Goal: Communication & Community: Connect with others

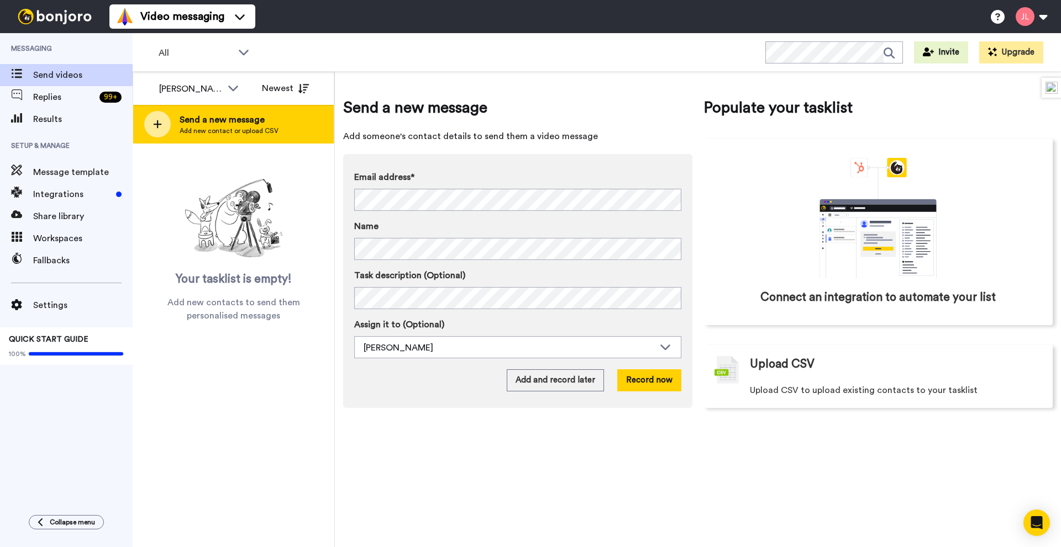
click at [210, 115] on span "Send a new message" at bounding box center [229, 119] width 99 height 13
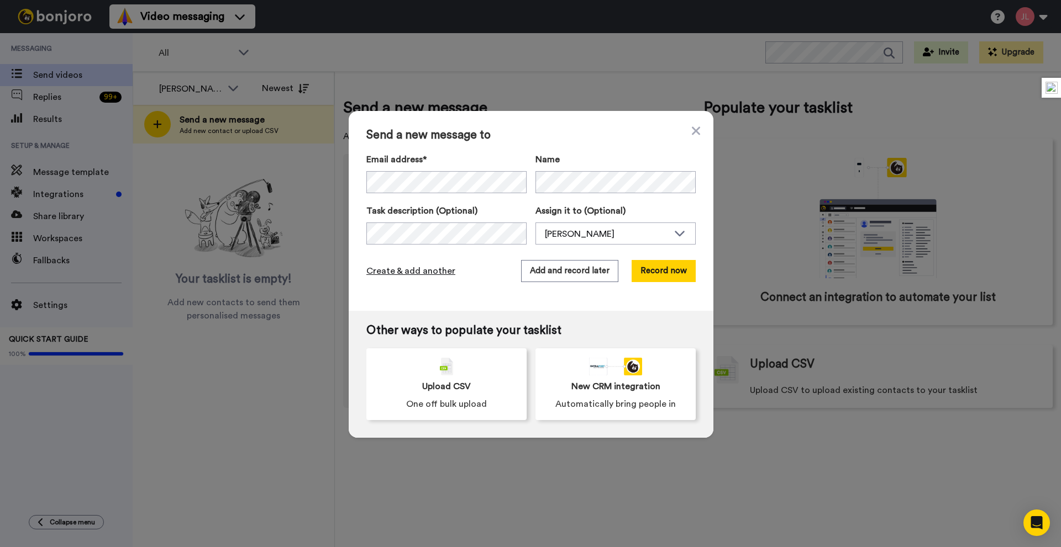
click at [431, 275] on span "Create & add another" at bounding box center [410, 271] width 89 height 13
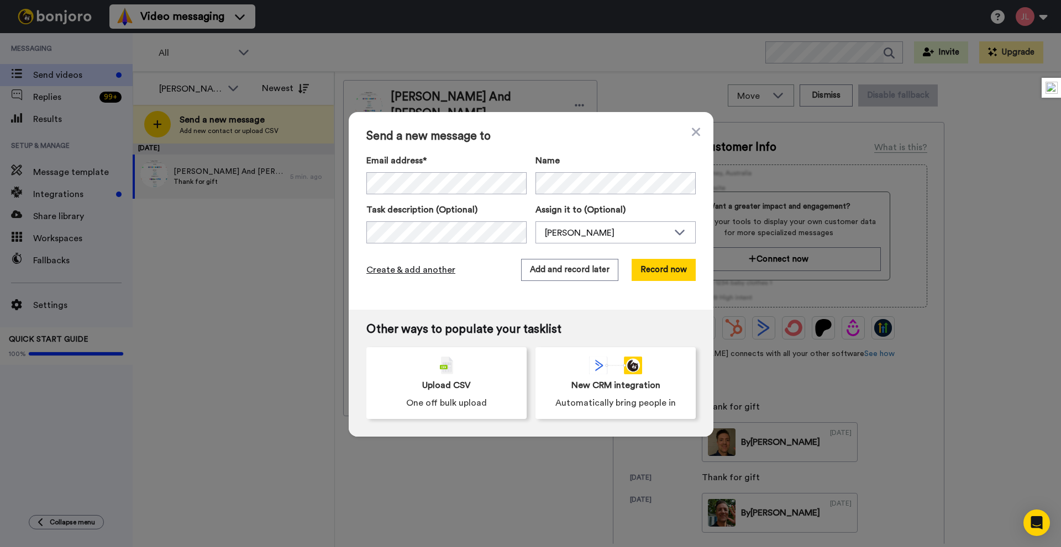
click at [434, 269] on span "Create & add another" at bounding box center [410, 270] width 89 height 13
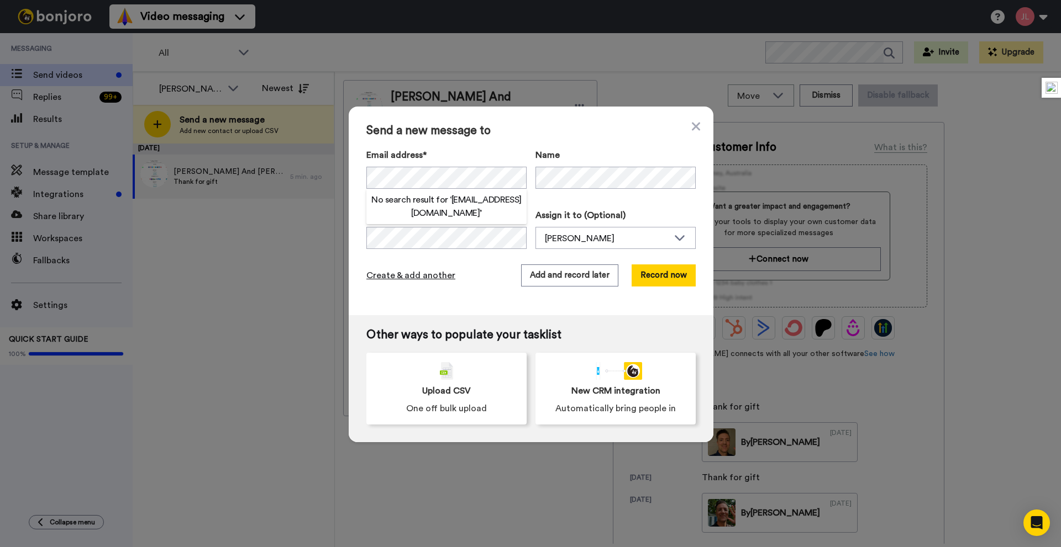
click at [377, 276] on span "Create & add another" at bounding box center [410, 275] width 89 height 13
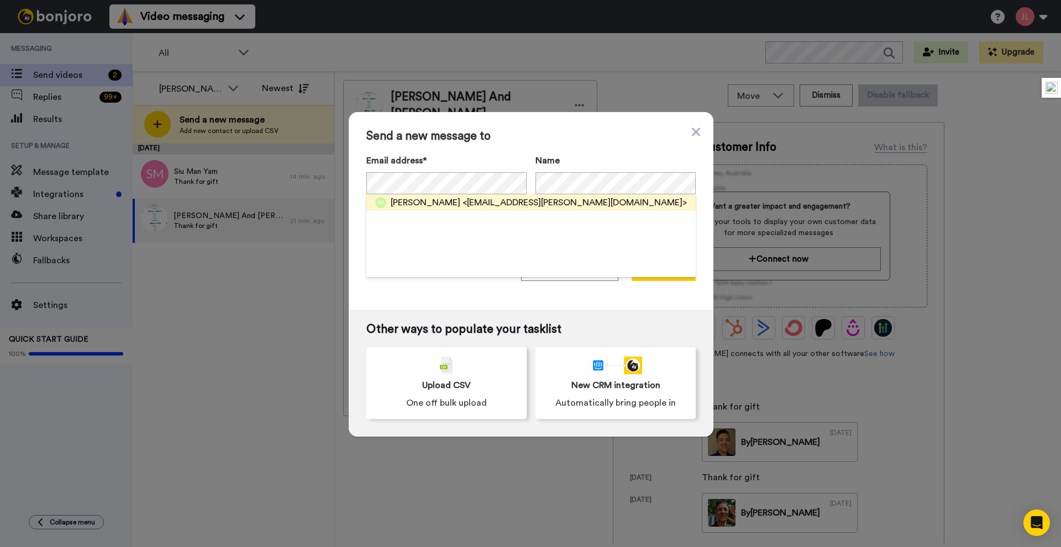
click at [563, 198] on span "<[EMAIL_ADDRESS][PERSON_NAME][DOMAIN_NAME]>" at bounding box center [574, 202] width 224 height 13
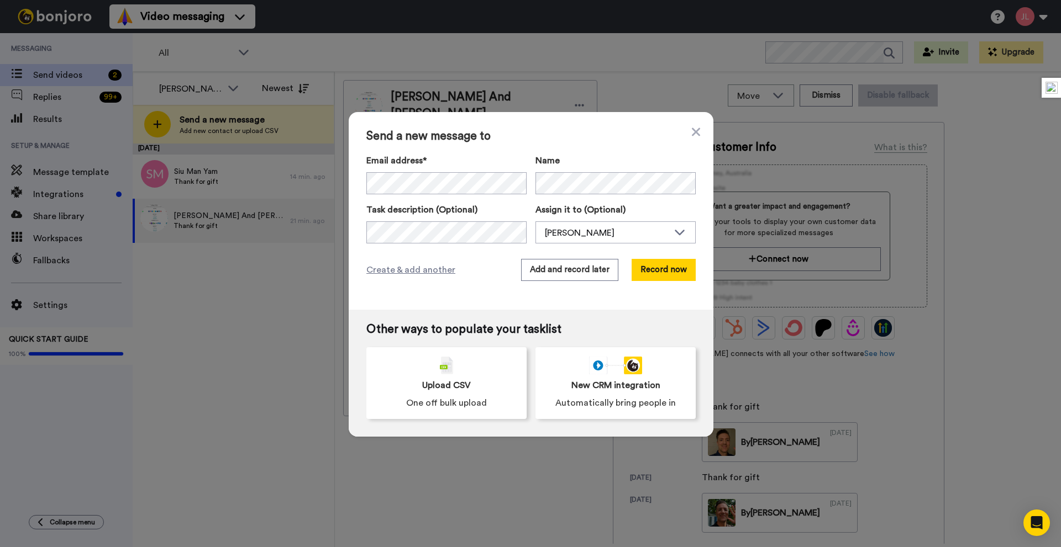
click at [482, 244] on div "Send a new message to Email address* [PERSON_NAME] <[PERSON_NAME][EMAIL_ADDRESS…" at bounding box center [531, 211] width 365 height 198
click at [426, 273] on span "Create & add another" at bounding box center [410, 270] width 89 height 13
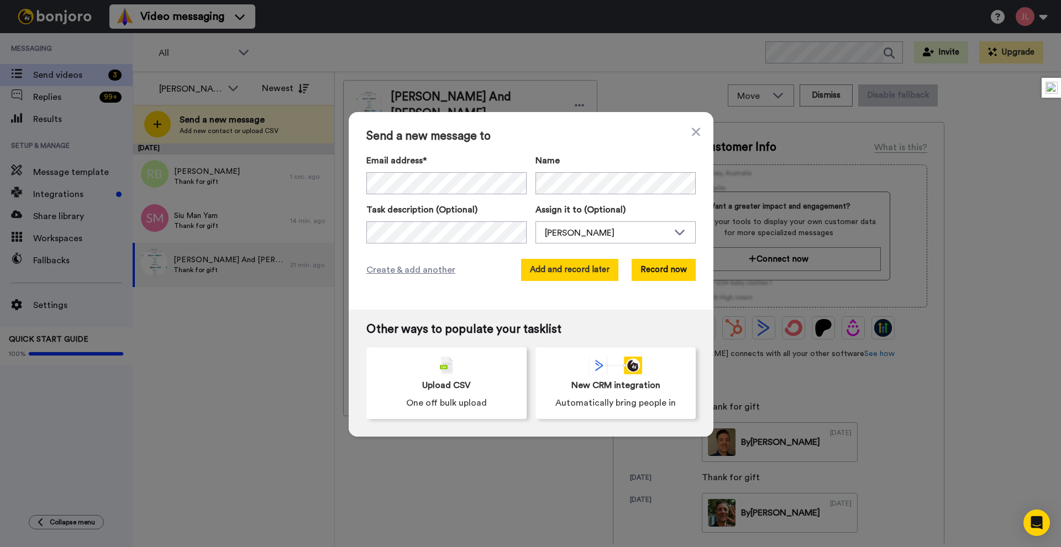
click at [580, 273] on button "Add and record later" at bounding box center [569, 270] width 97 height 22
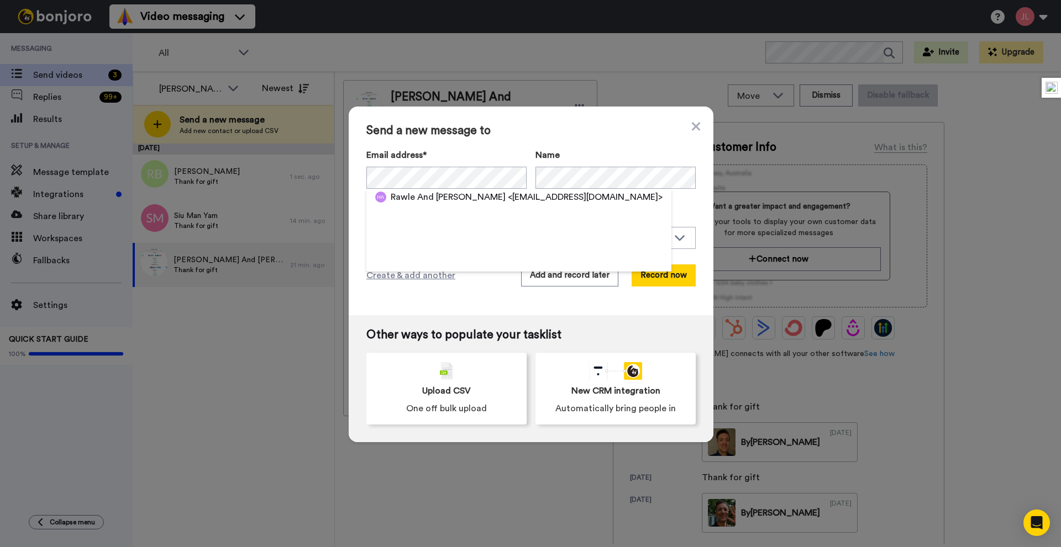
click at [686, 209] on label "Assign it to (Optional)" at bounding box center [615, 215] width 160 height 13
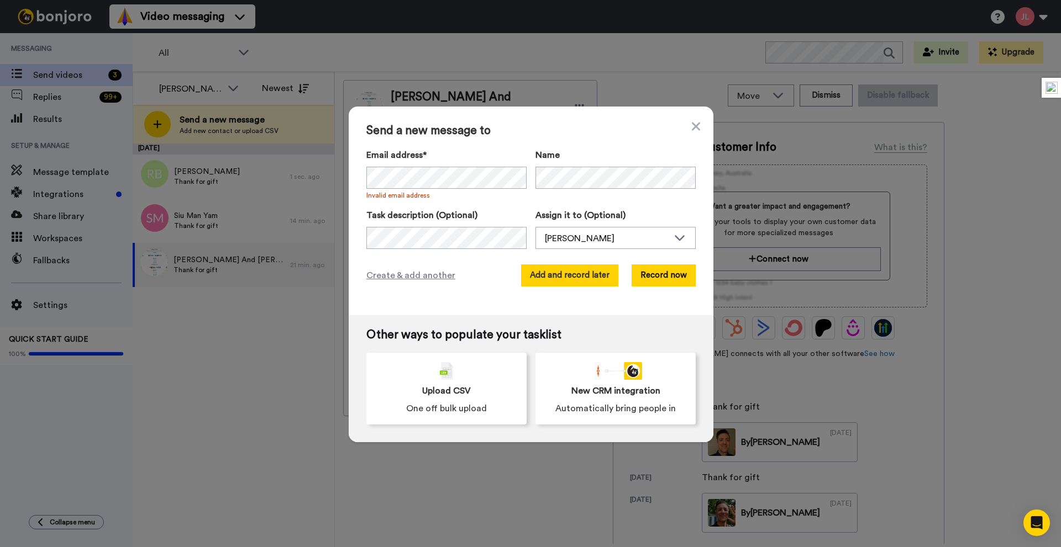
click at [583, 276] on button "Add and record later" at bounding box center [569, 276] width 97 height 22
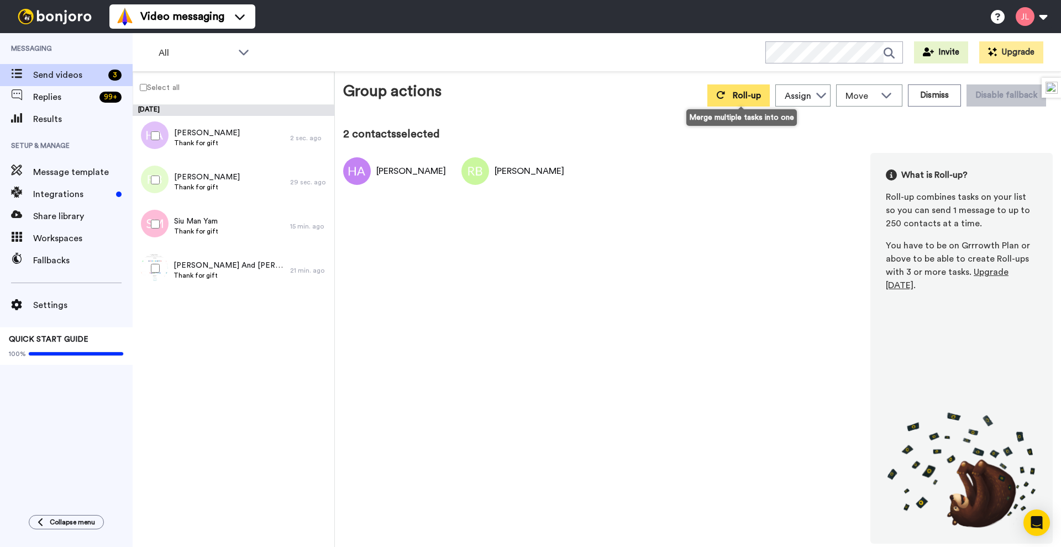
click at [715, 100] on button "Roll-up" at bounding box center [738, 96] width 62 height 22
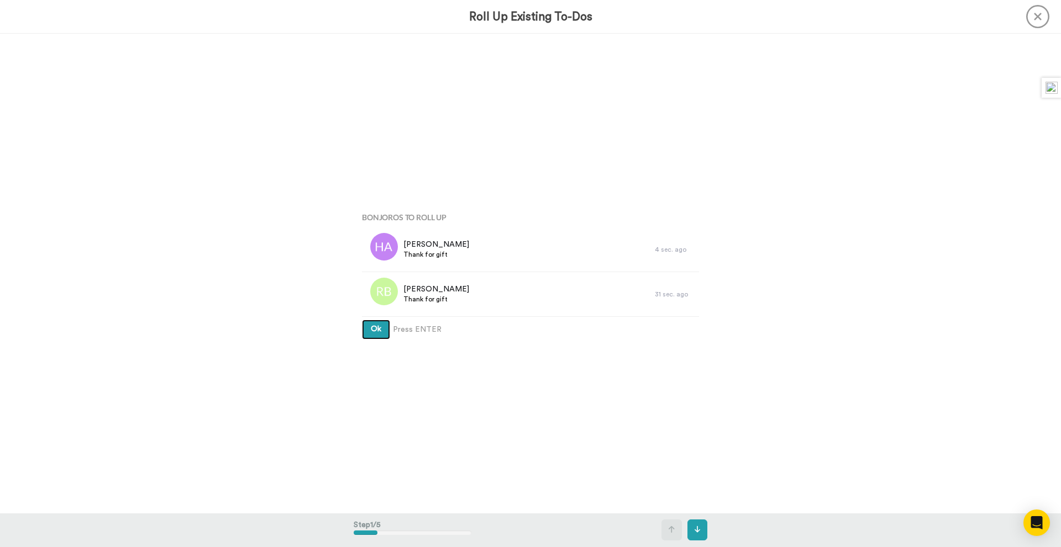
click at [362, 320] on button "Ok" at bounding box center [376, 330] width 28 height 20
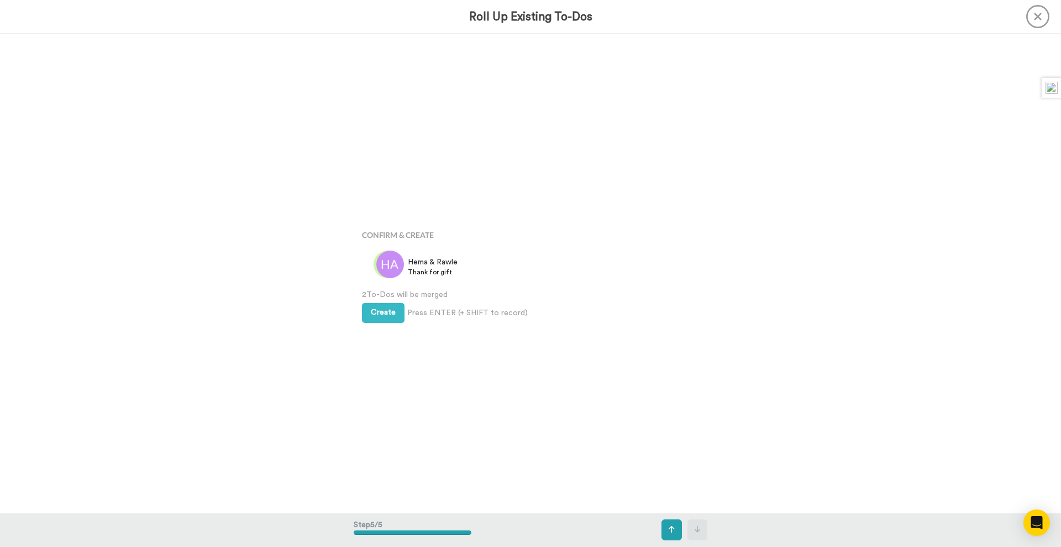
scroll to position [1919, 0]
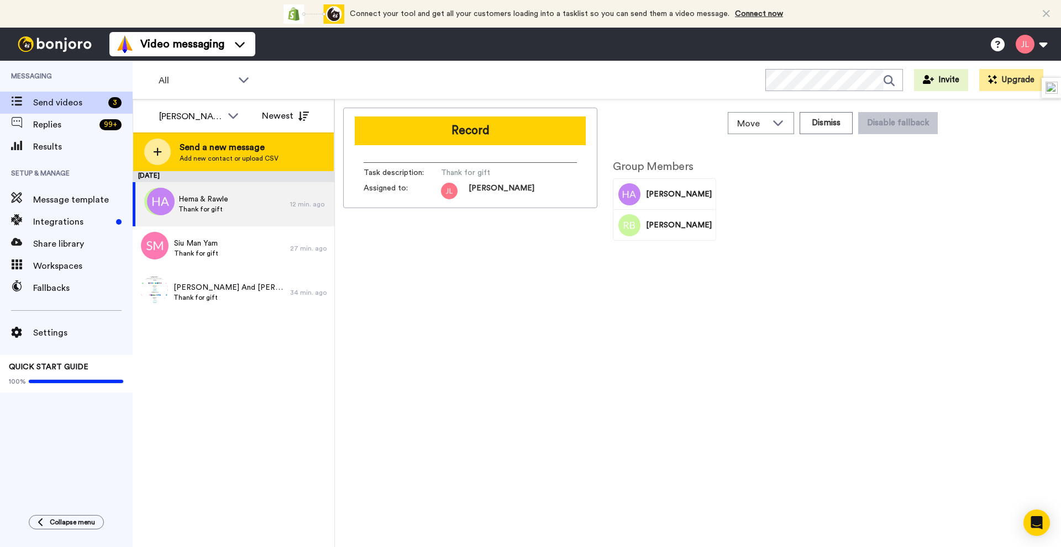
click at [236, 154] on span "Add new contact or upload CSV" at bounding box center [229, 158] width 99 height 9
